Goal: Information Seeking & Learning: Learn about a topic

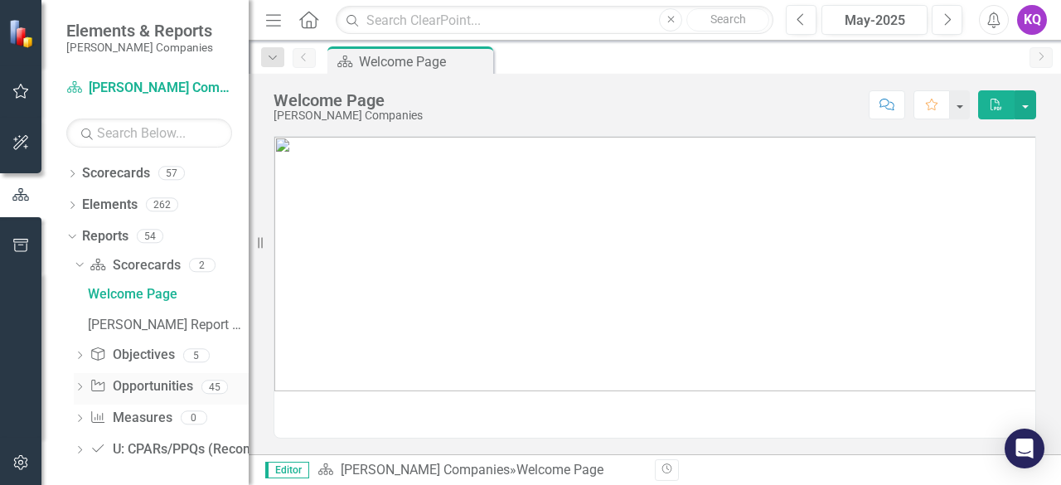
click at [76, 392] on icon "Dropdown" at bounding box center [80, 388] width 12 height 9
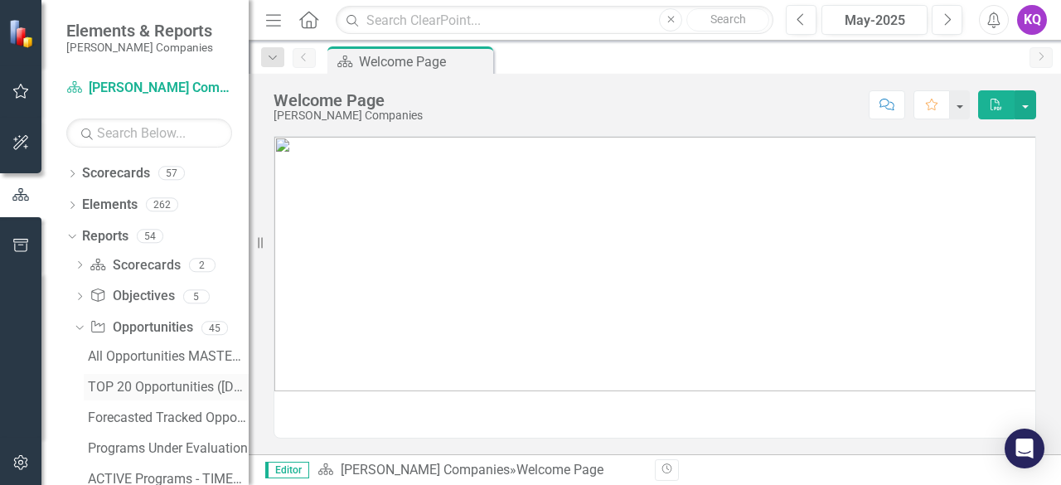
click at [128, 387] on div "TOP 20 Opportunities ([DATE] Process)" at bounding box center [168, 386] width 161 height 15
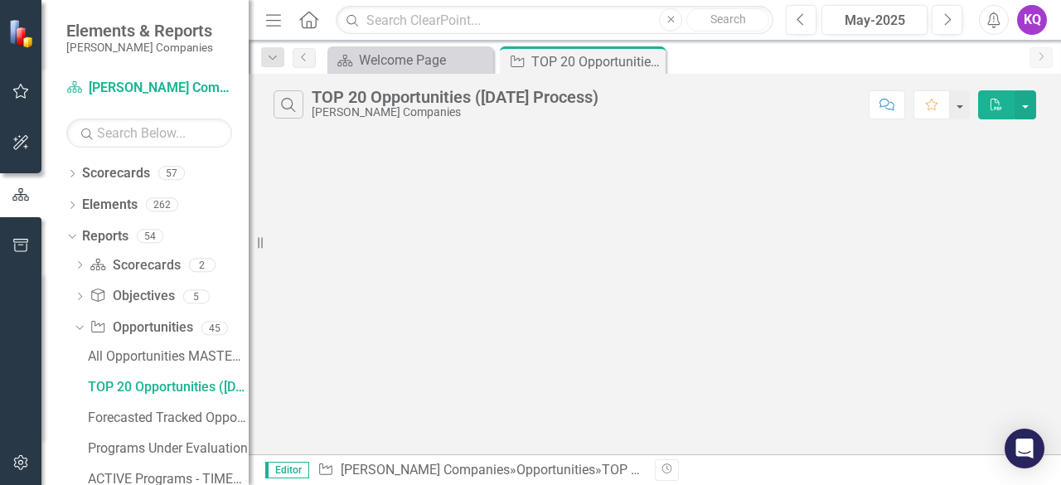
click at [275, 27] on icon "Menu" at bounding box center [274, 19] width 22 height 17
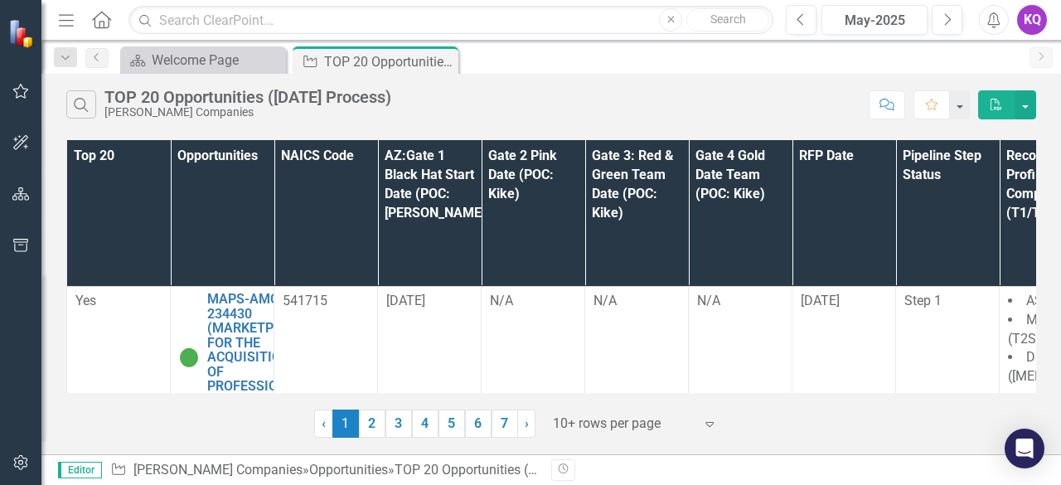
click at [942, 35] on div "Menu Home Search Close Search Previous May-2025 Next Alerts KQ User Edit Profil…" at bounding box center [550, 20] width 1019 height 41
click at [942, 22] on icon "Next" at bounding box center [946, 19] width 9 height 15
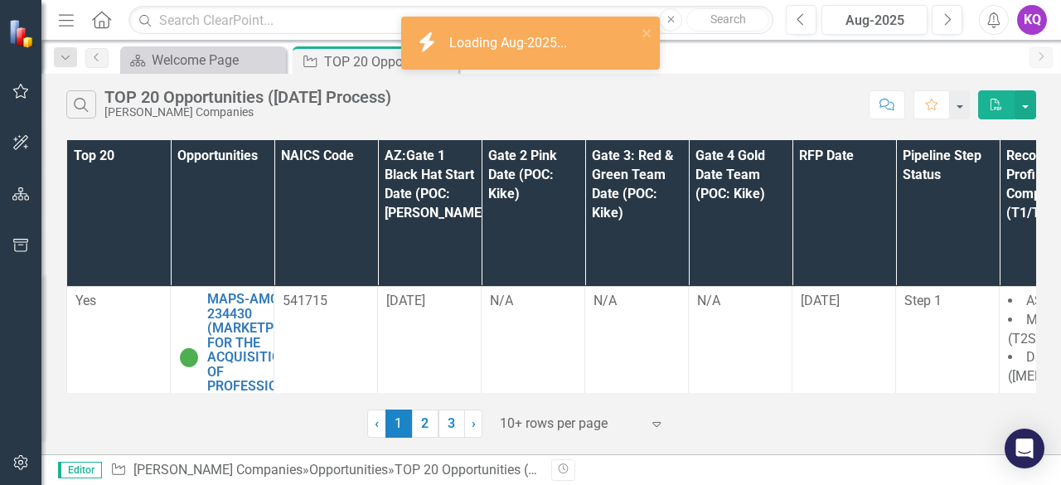
click at [574, 428] on div at bounding box center [570, 424] width 141 height 22
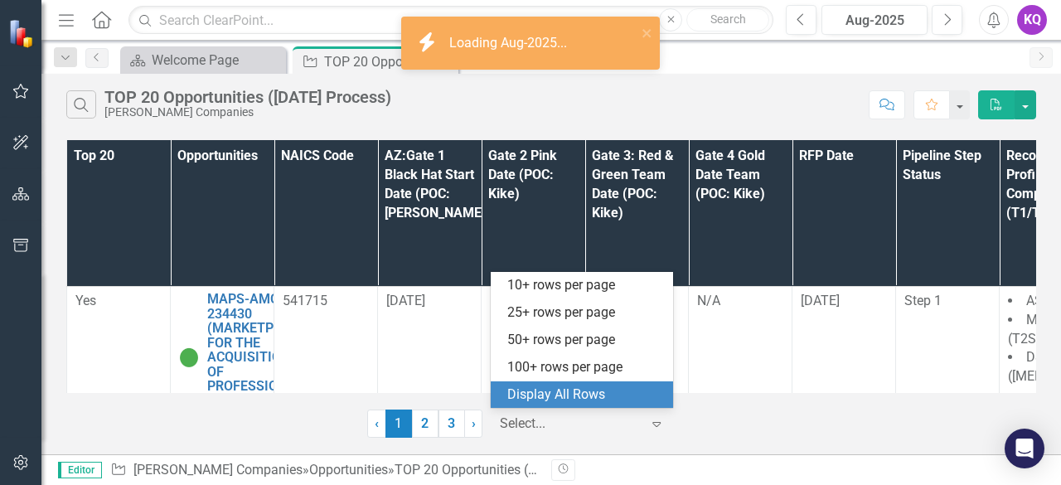
click at [603, 396] on div "Display All Rows" at bounding box center [585, 394] width 156 height 19
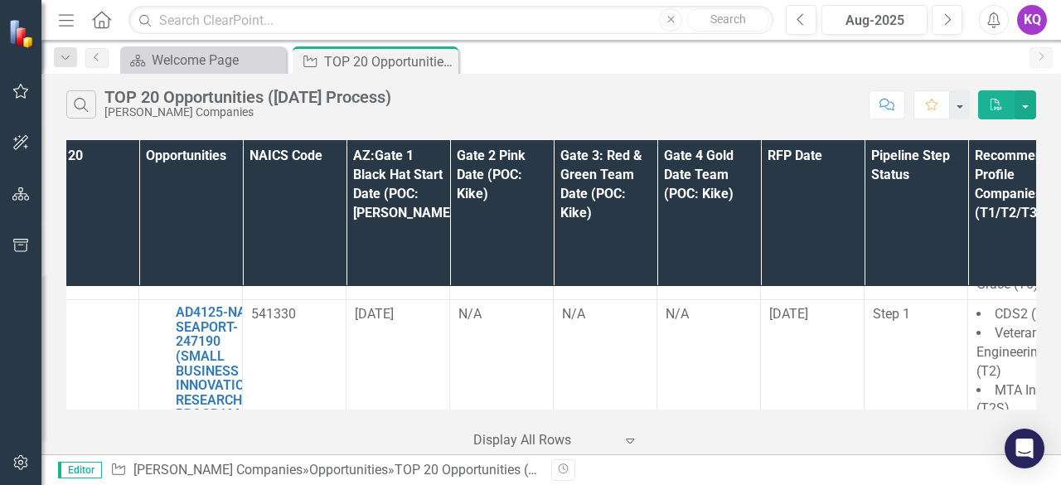
scroll to position [2817, 0]
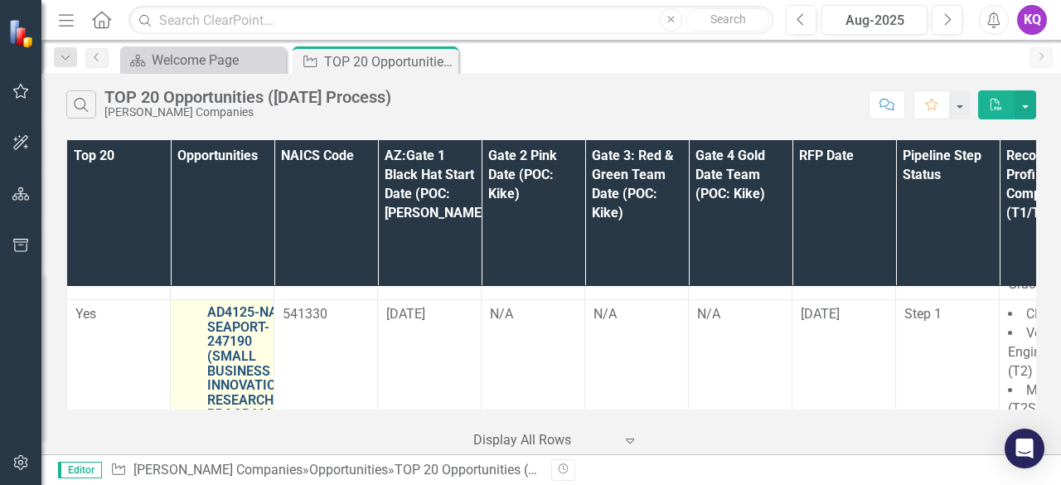
click at [268, 325] on link "AD4125-NASC-SEAPORT-247190 (SMALL BUSINESS INNOVATION RESEARCH PROGRAM AD4125 P…" at bounding box center [253, 414] width 92 height 219
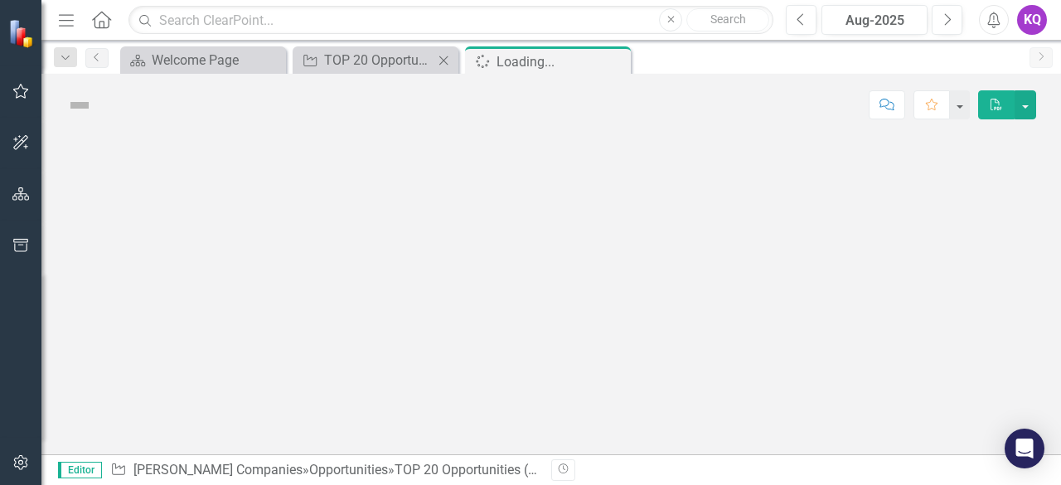
click at [338, 70] on div "Opportunity TOP 20 Opportunities ([DATE] Process) Close" at bounding box center [375, 59] width 166 height 27
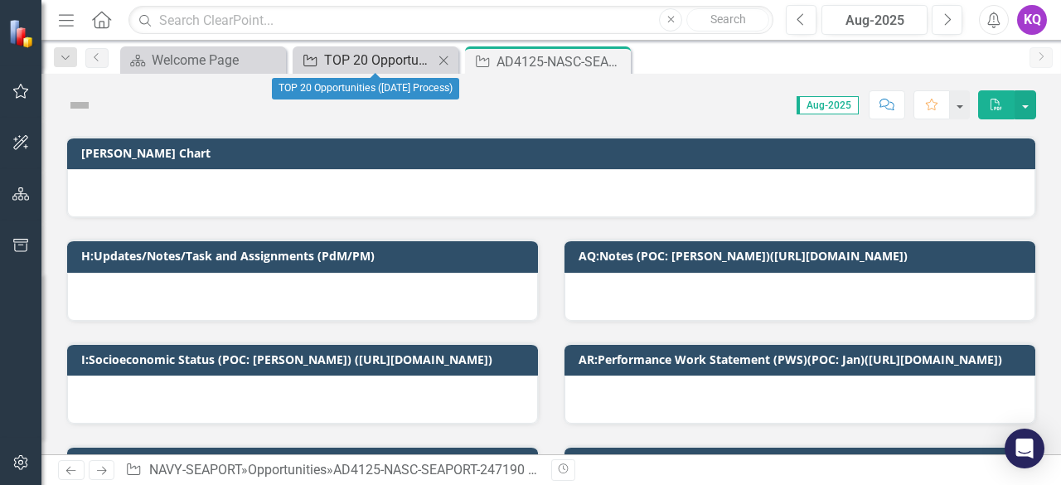
click at [389, 52] on div "TOP 20 Opportunities ([DATE] Process)" at bounding box center [378, 60] width 109 height 21
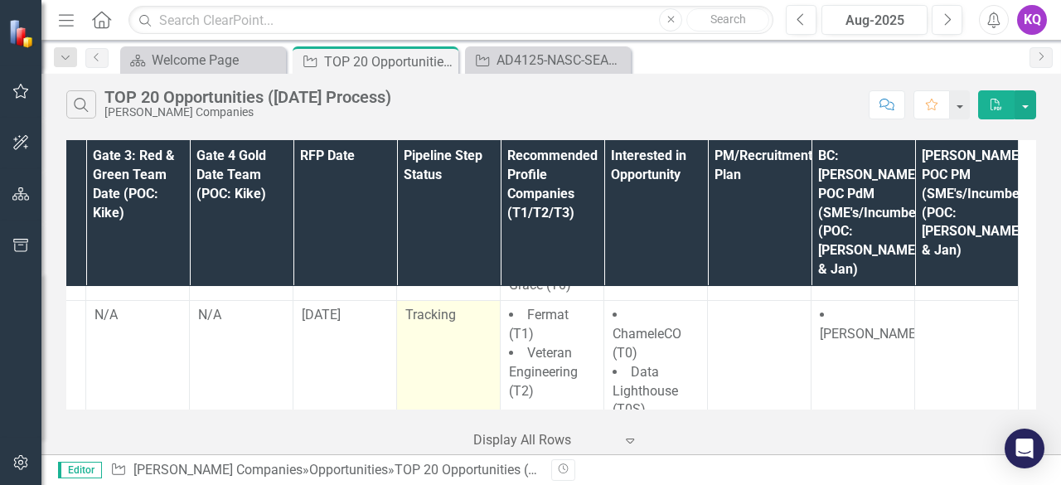
scroll to position [5185, 103]
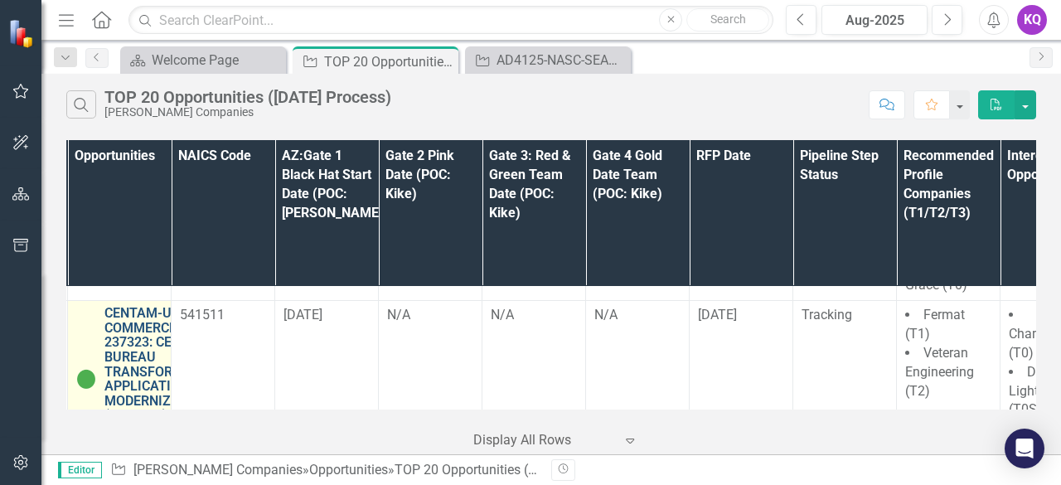
click at [146, 306] on link "CENTAM-USCB-COMMERCE-237323: CENSUS BUREAU TRANSFORMATION APPLICATION MODERNIZA…" at bounding box center [163, 371] width 118 height 131
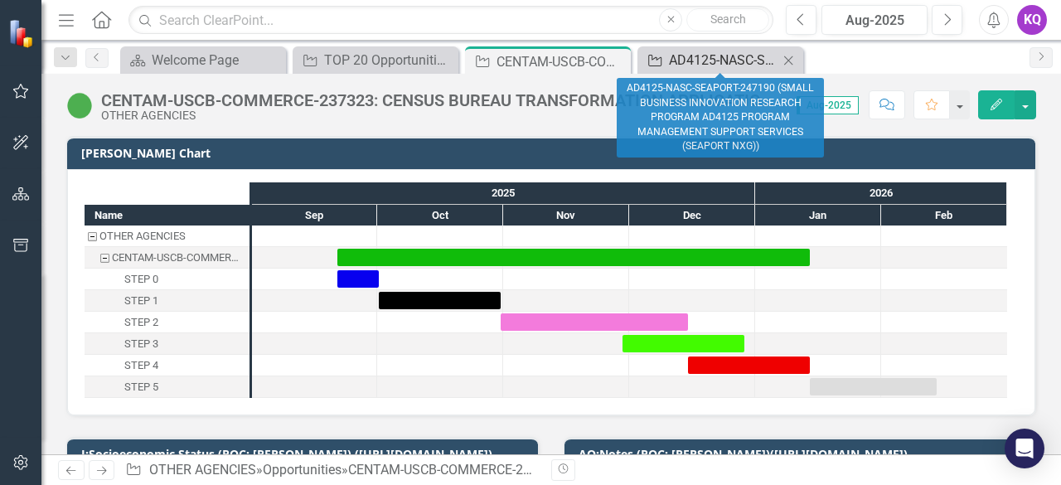
click at [718, 63] on div "AD4125-NASC-SEAPORT-247190 (SMALL BUSINESS INNOVATION RESEARCH PROGRAM AD4125 P…" at bounding box center [723, 60] width 109 height 21
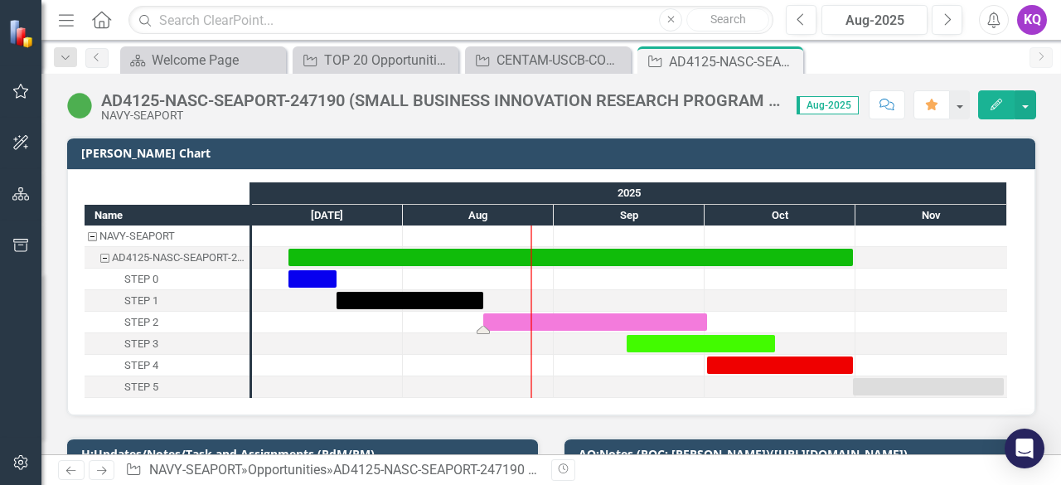
click at [514, 319] on div "Task: Start date: 2025-08-17 End date: 2025-10-01" at bounding box center [595, 321] width 224 height 17
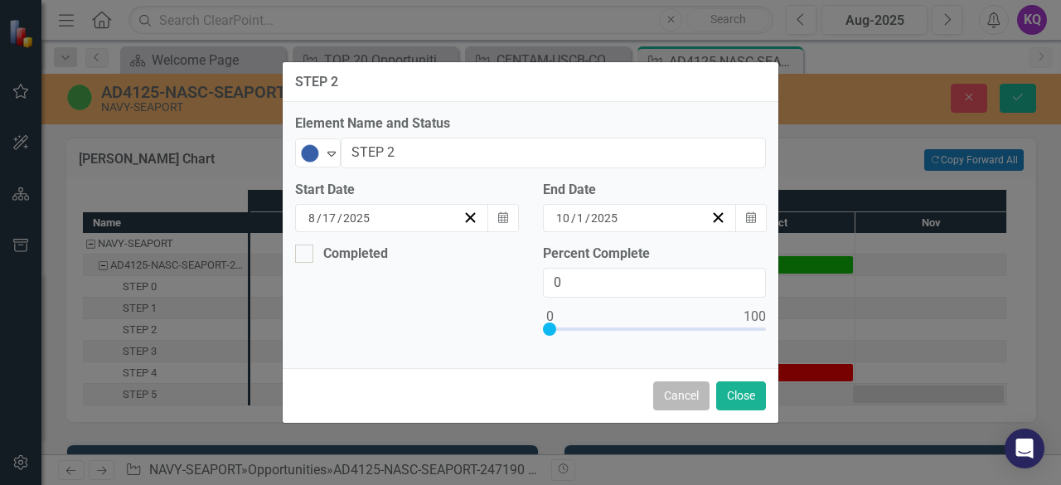
click at [684, 390] on button "Cancel" at bounding box center [681, 395] width 56 height 29
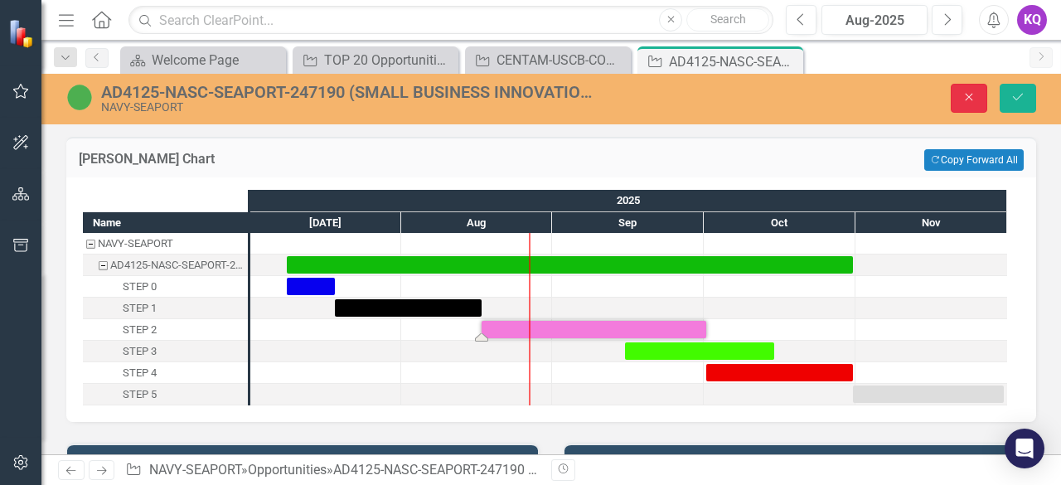
click at [979, 95] on button "Close" at bounding box center [968, 98] width 36 height 29
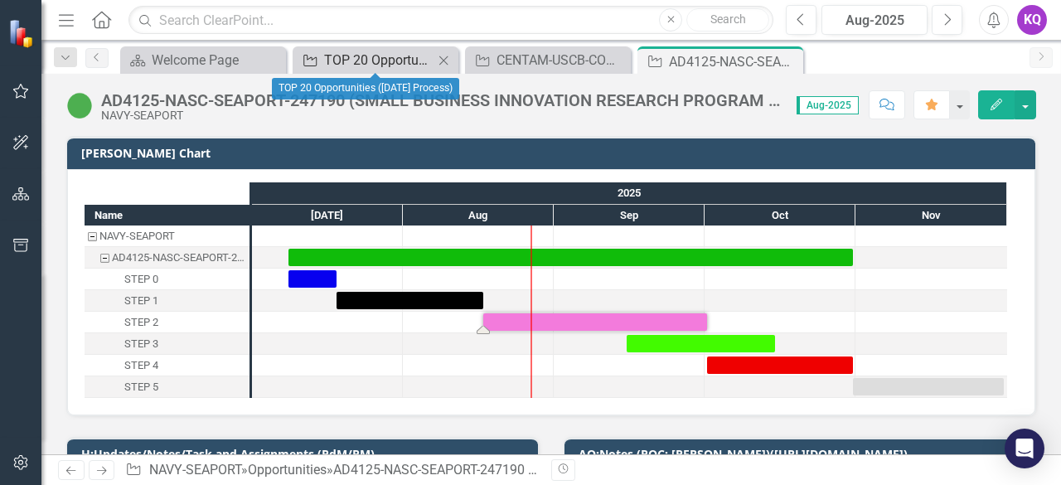
click at [383, 58] on div "TOP 20 Opportunities ([DATE] Process)" at bounding box center [378, 60] width 109 height 21
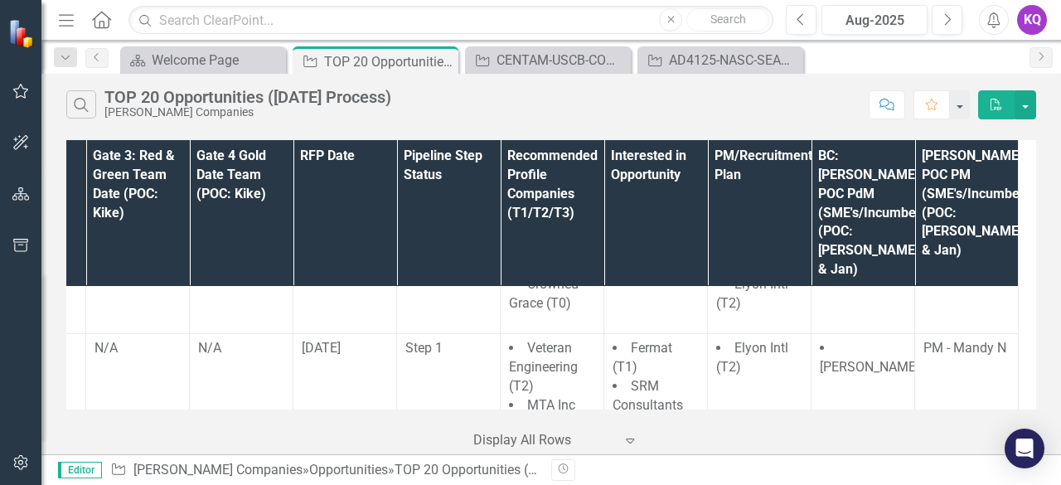
scroll to position [2817, 509]
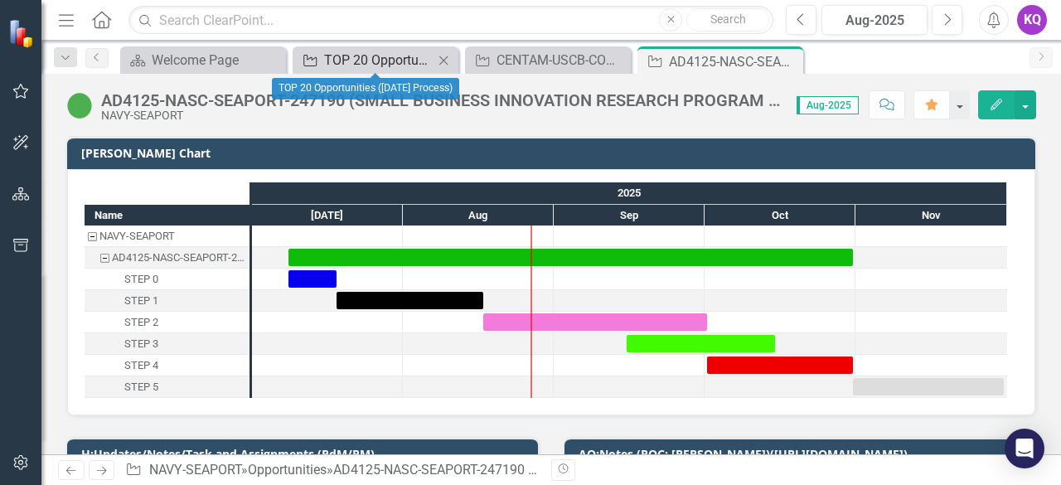
click at [337, 60] on div "TOP 20 Opportunities ([DATE] Process)" at bounding box center [378, 60] width 109 height 21
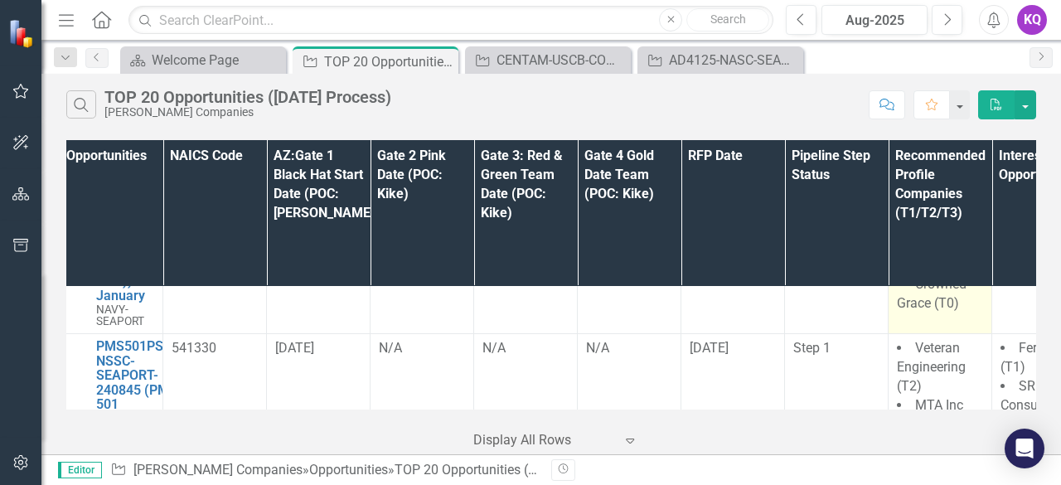
scroll to position [2431, 109]
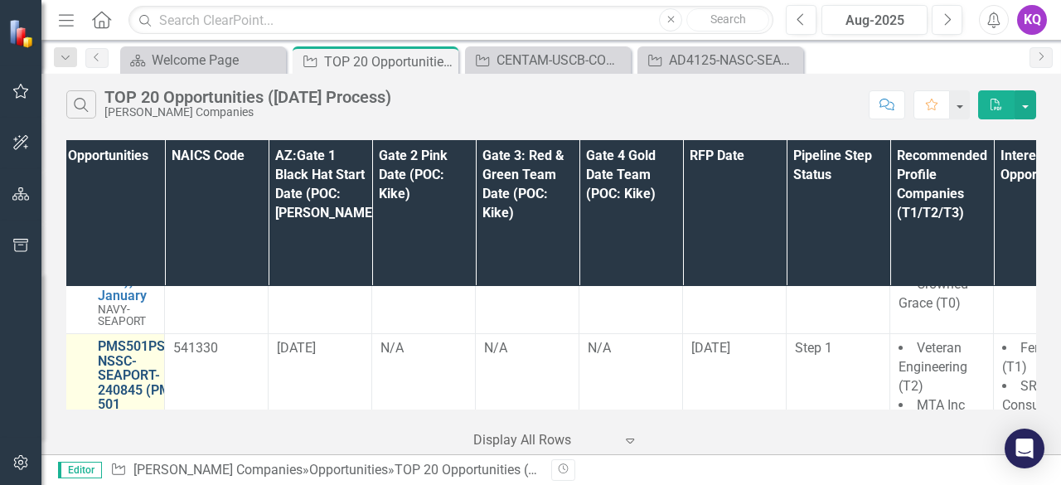
click at [128, 339] on link "PMS501PSS-NSSC-SEAPORT-240845 (PMS 501 PROFESSIONAL SUPPORT SERVICES (SEAPORT N…" at bounding box center [146, 412] width 96 height 146
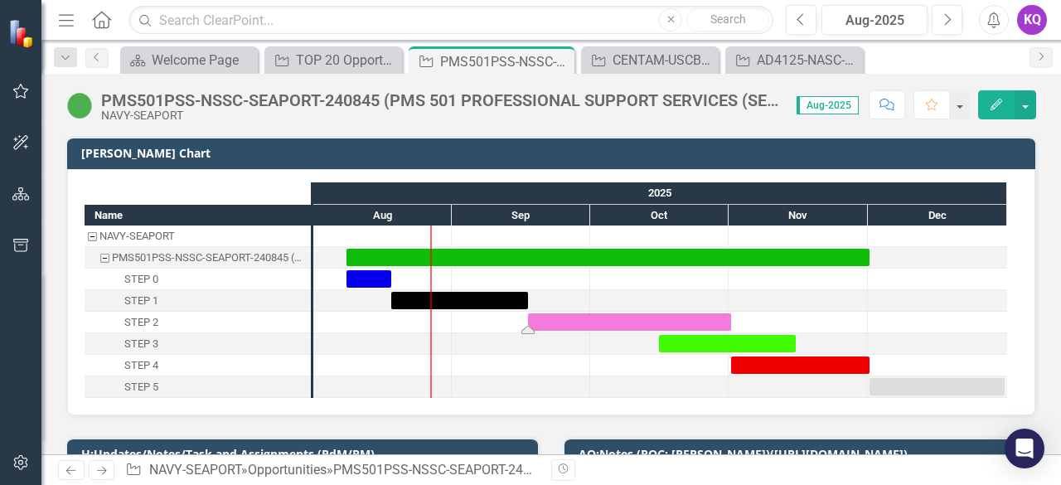
click at [671, 321] on div "Task: Start date: 2025-09-17 End date: 2025-11-01" at bounding box center [629, 321] width 203 height 17
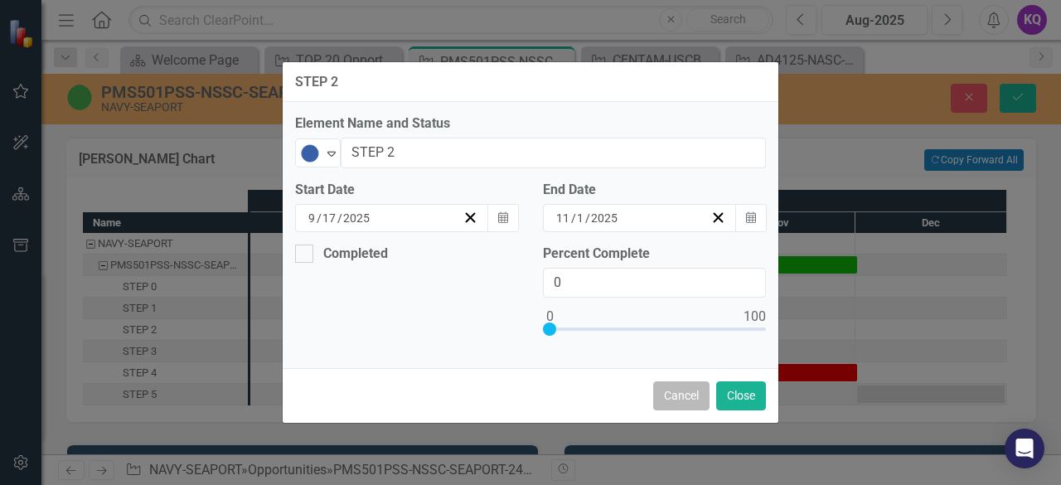
click at [683, 392] on button "Cancel" at bounding box center [681, 395] width 56 height 29
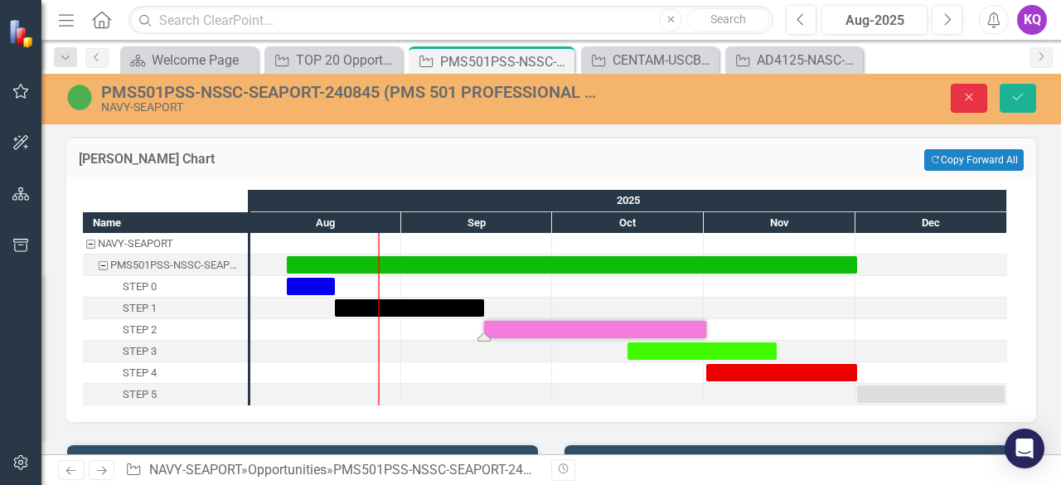
click at [971, 108] on button "Close" at bounding box center [968, 98] width 36 height 29
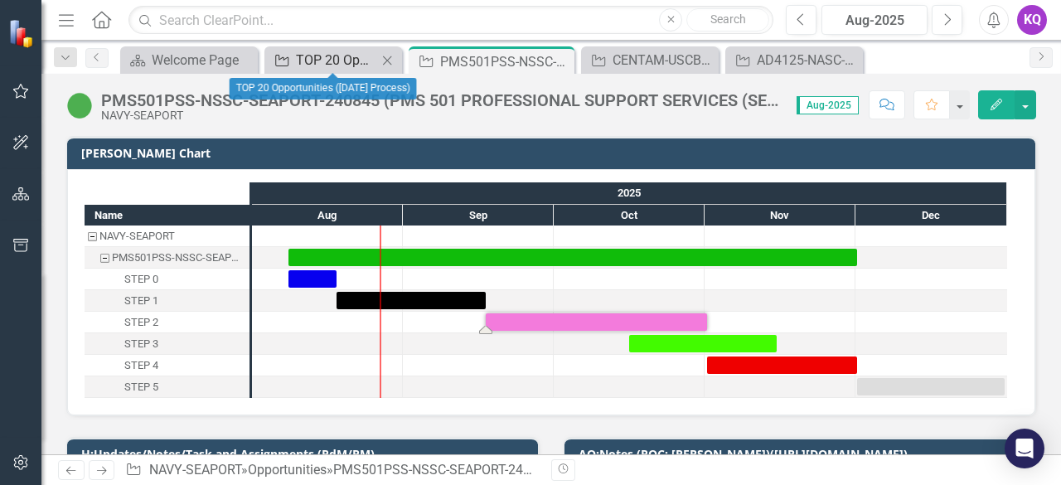
click at [333, 63] on div "TOP 20 Opportunities ([DATE] Process)" at bounding box center [336, 60] width 81 height 21
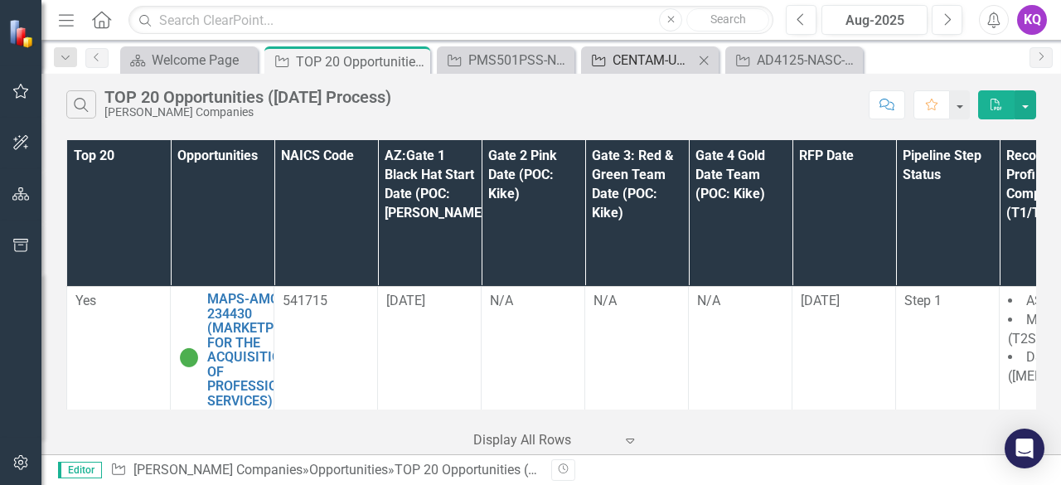
click at [650, 69] on div "CENTAM-USCB-COMMERCE-237323: CENSUS BUREAU TRANSFORMATION APPLICATION MODERNIZA…" at bounding box center [652, 60] width 81 height 21
